Goal: Browse casually: Explore the website without a specific task or goal

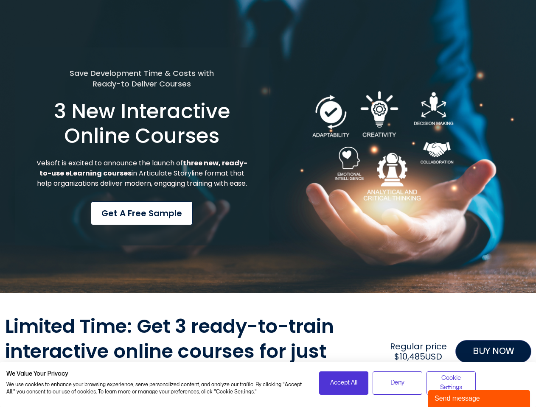
click at [268, 204] on div "Save Development Time & Costs with Ready-to Deliver Courses 3 New Interactive O…" at bounding box center [142, 147] width 254 height 199
click at [344, 383] on span "Accept All" at bounding box center [343, 383] width 27 height 9
click at [397, 383] on span "Deny" at bounding box center [397, 383] width 14 height 9
click at [451, 383] on span "Cookie Settings" at bounding box center [451, 383] width 39 height 19
click at [479, 399] on div "Send message" at bounding box center [479, 399] width 89 height 10
